Goal: Information Seeking & Learning: Learn about a topic

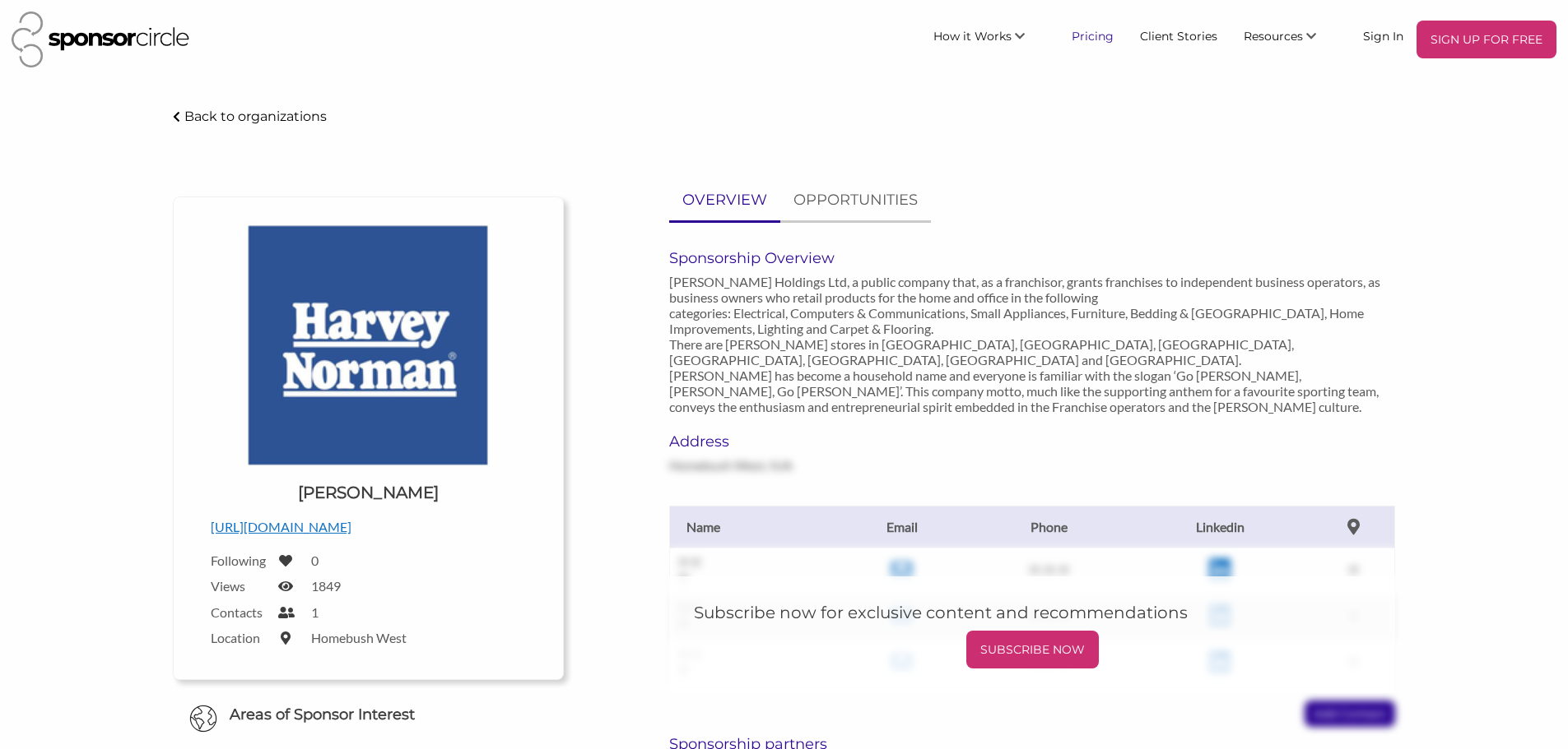
click at [1106, 36] on link "Pricing" at bounding box center [1092, 36] width 68 height 30
click at [206, 113] on p "Back to organizations" at bounding box center [256, 117] width 143 height 16
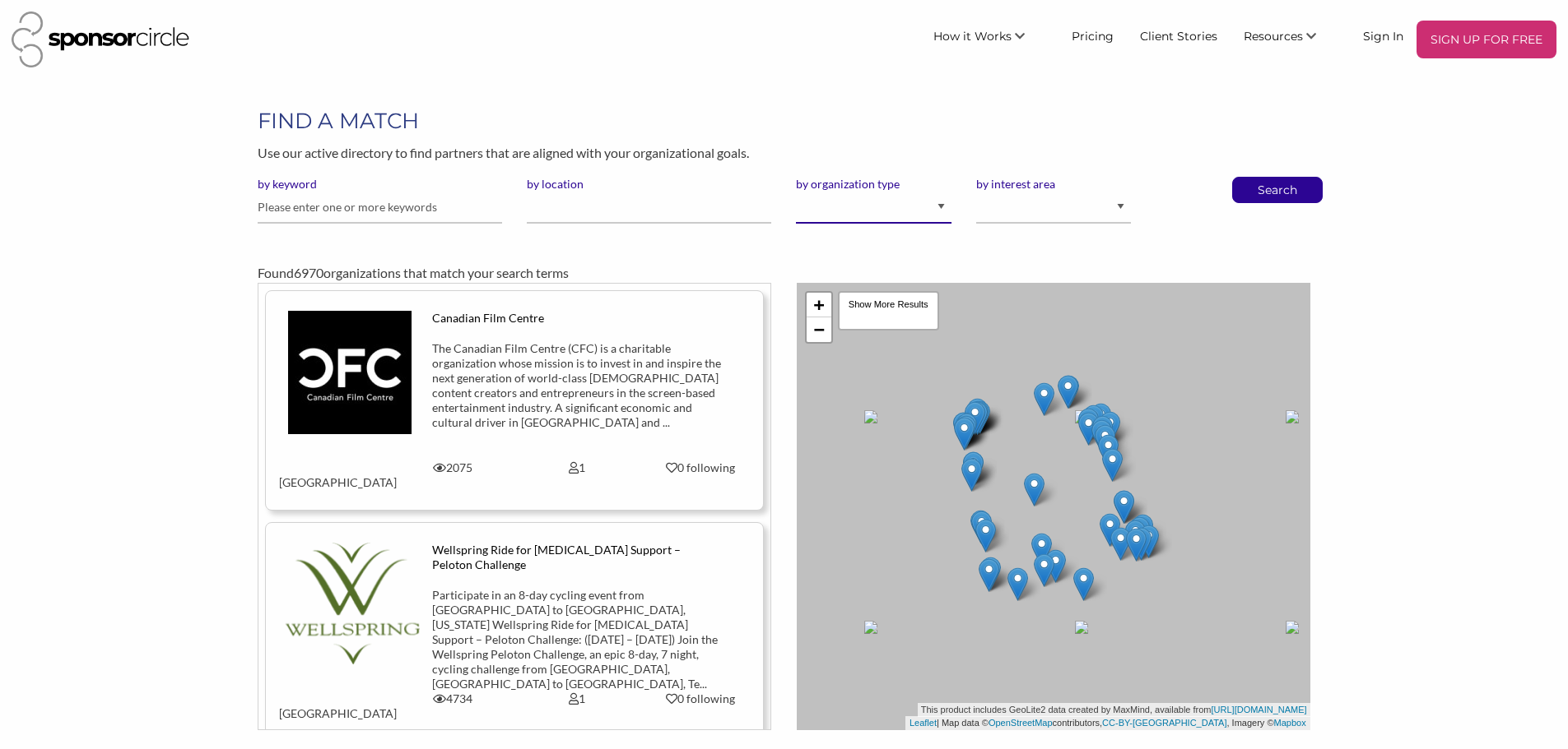
click at [944, 209] on select "I am an event organizer seeking new partnerships with suppliers, exhibitors or …" at bounding box center [873, 207] width 155 height 32
click at [1053, 146] on p "Use our active directory to find partners that are aligned with your organizati…" at bounding box center [783, 154] width 1052 height 22
click at [1120, 207] on select "Animal Welfare Arts and Culture Business and Entrepreneurship Community Diversi…" at bounding box center [1054, 207] width 155 height 32
select select "10"
click at [976, 191] on select "Animal Welfare Arts and Culture Business and Entrepreneurship Community Diversi…" at bounding box center [1054, 207] width 155 height 32
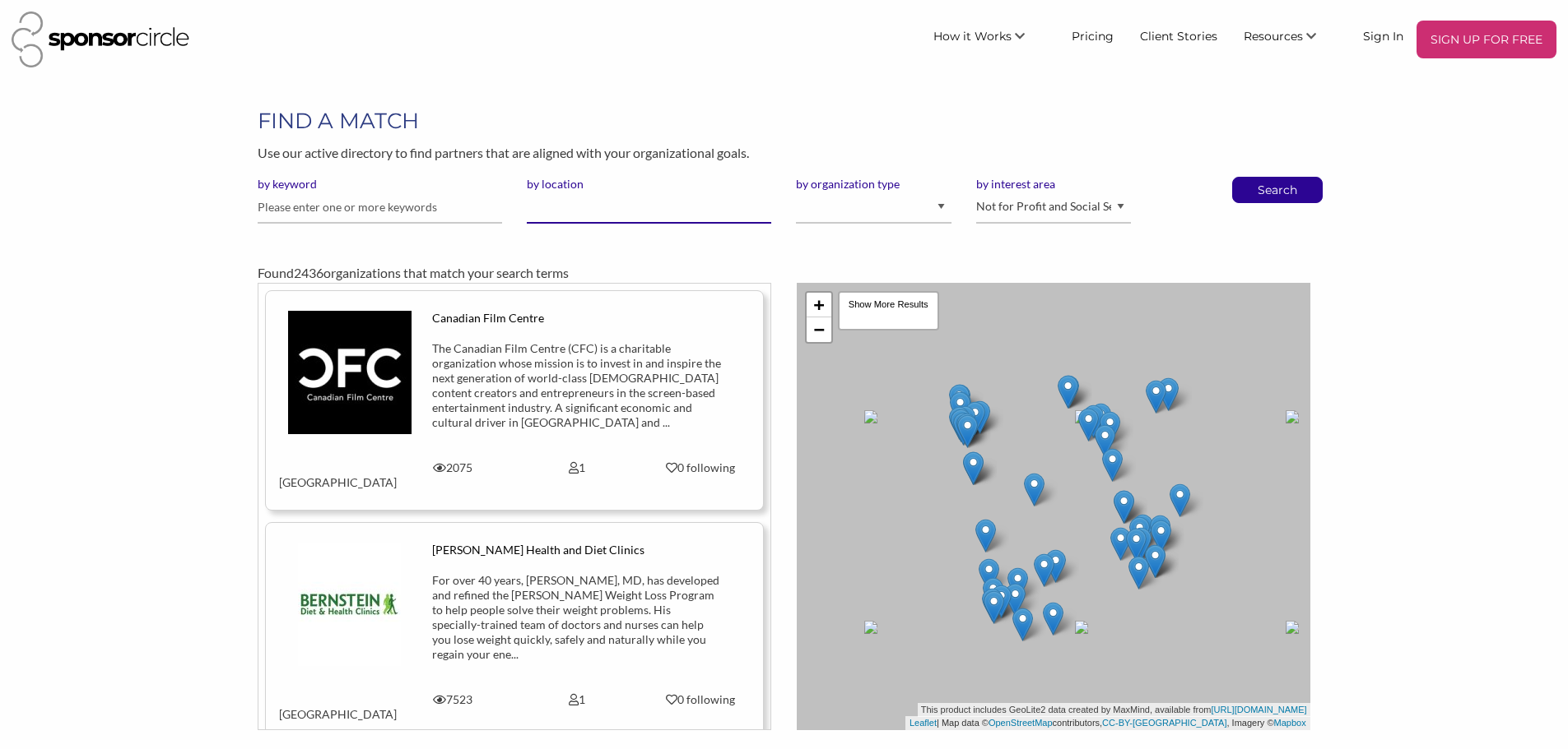
click at [582, 213] on input "by location" at bounding box center [648, 207] width 245 height 32
click at [1317, 31] on link "Resources" at bounding box center [1289, 36] width 119 height 30
